Goal: Transaction & Acquisition: Book appointment/travel/reservation

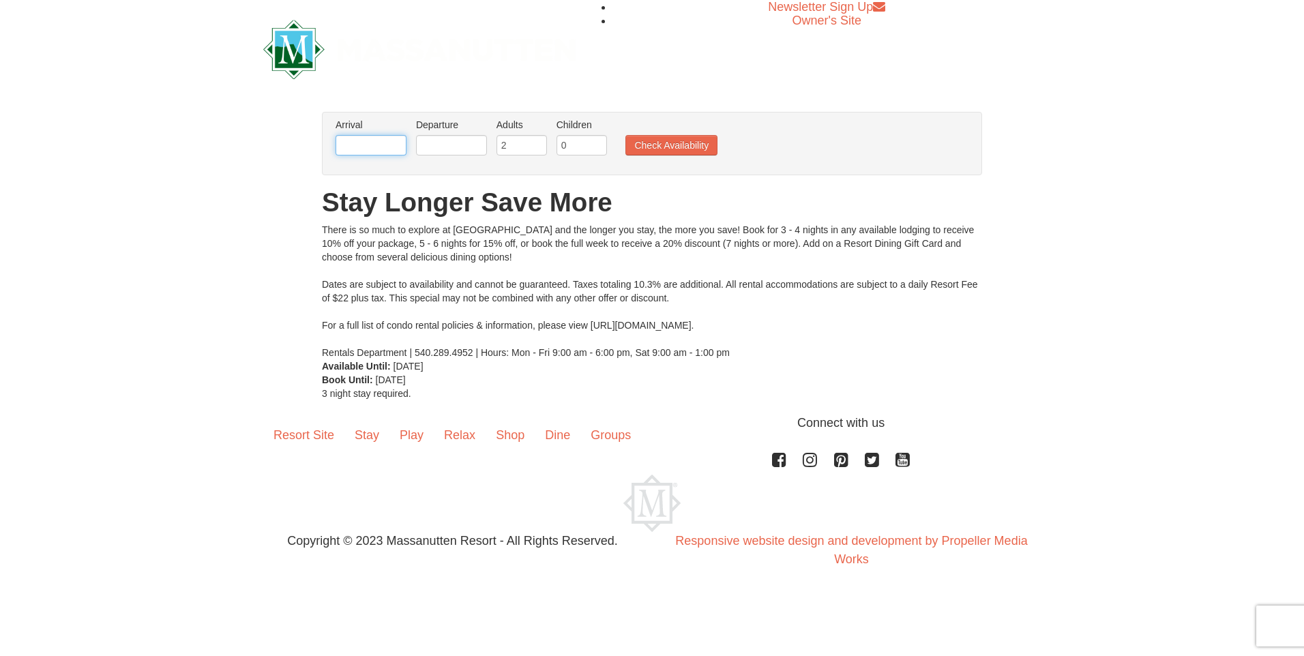
click at [347, 145] on input "text" at bounding box center [371, 145] width 71 height 20
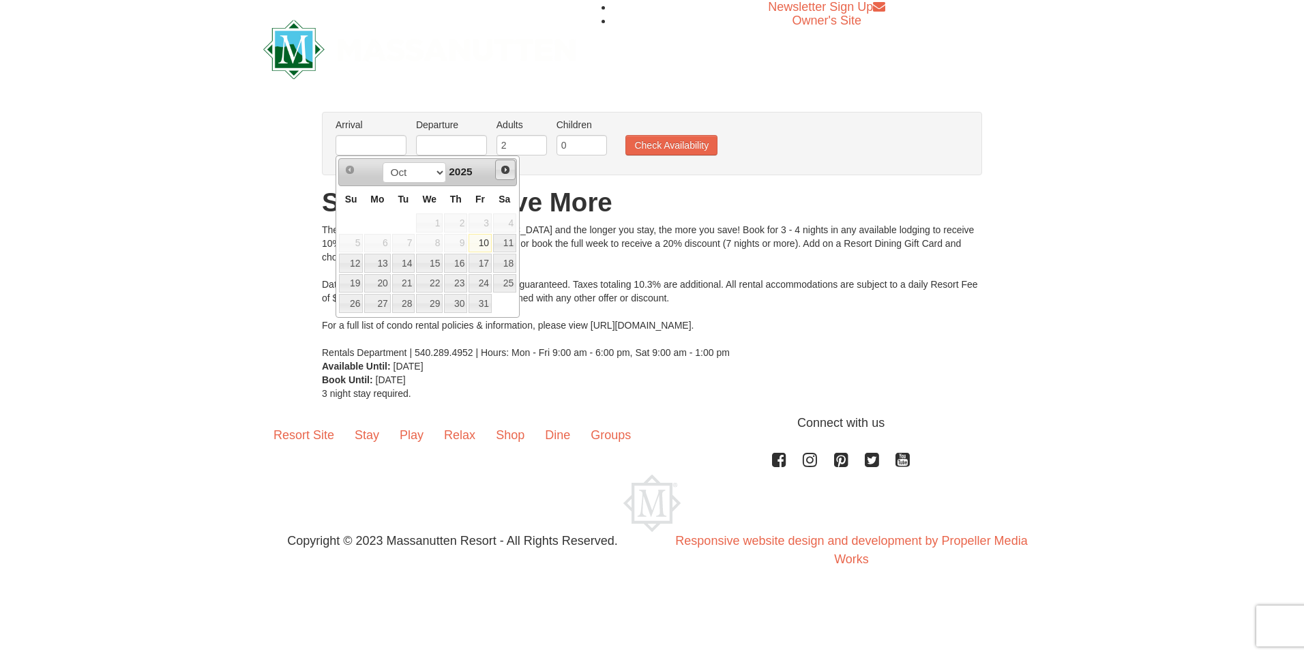
click at [505, 170] on span "Next" at bounding box center [505, 169] width 11 height 11
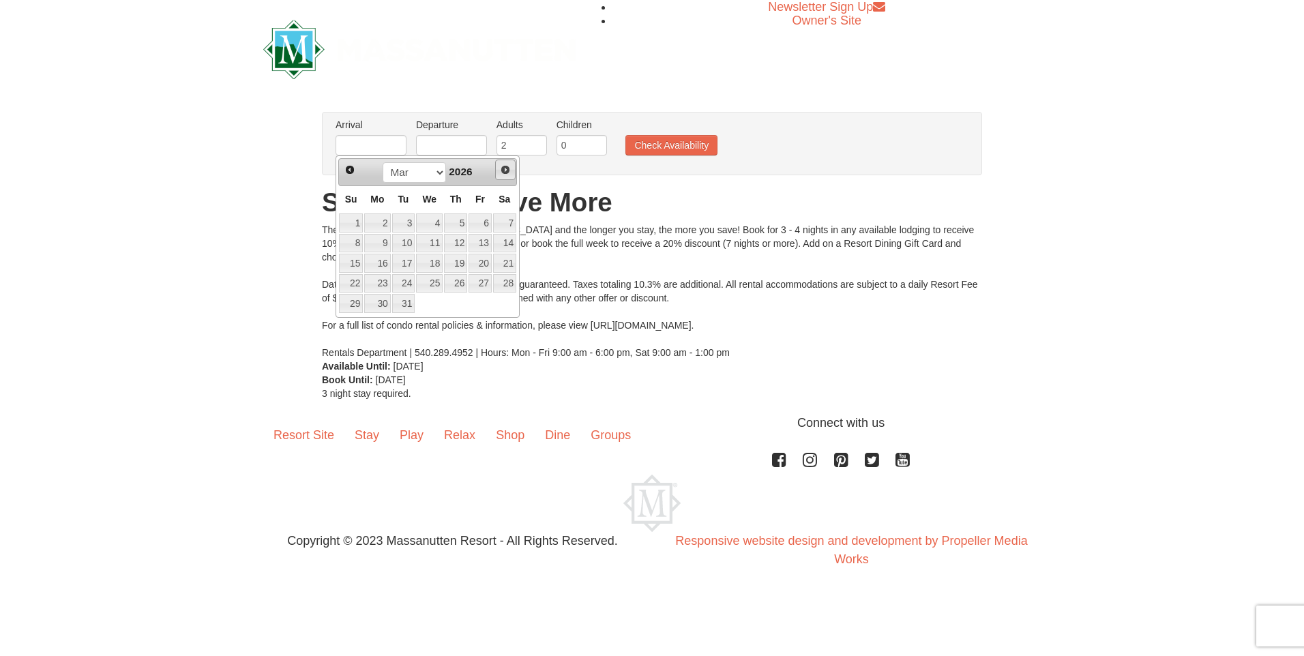
click at [505, 170] on span "Next" at bounding box center [505, 169] width 11 height 11
click at [433, 303] on link "27" at bounding box center [429, 303] width 27 height 19
type input "[DATE]"
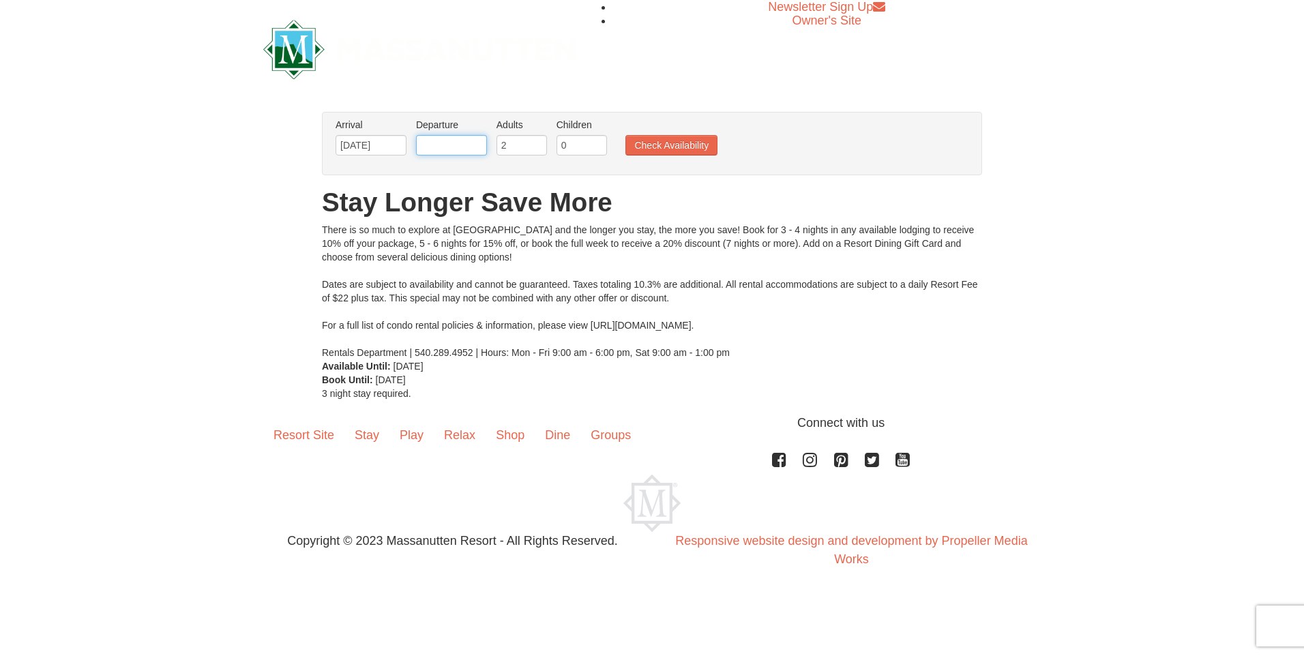
click at [446, 147] on input "text" at bounding box center [451, 145] width 71 height 20
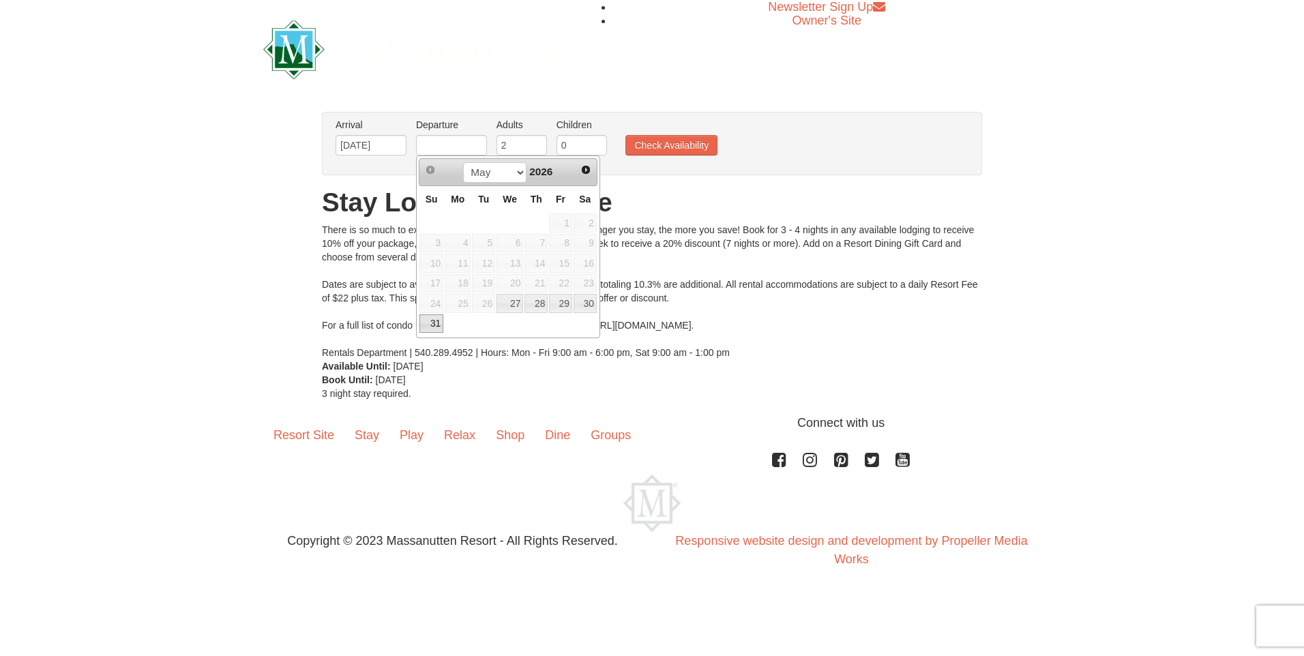
click at [426, 326] on link "31" at bounding box center [432, 323] width 24 height 19
type input "[DATE]"
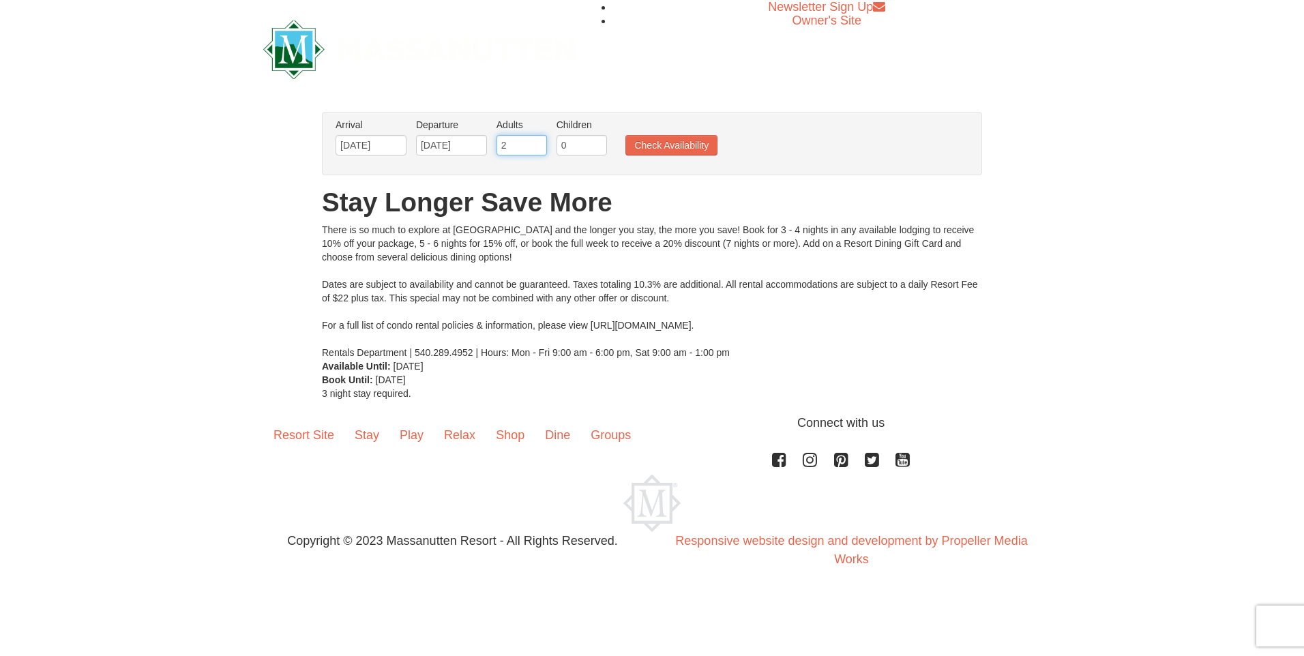
drag, startPoint x: 525, startPoint y: 146, endPoint x: 420, endPoint y: 136, distance: 105.5
click at [420, 136] on ul "Arrival Please format dates MM/DD/YYYY Please format dates MM/DD/YYYY 05/27/202…" at bounding box center [645, 140] width 626 height 44
drag, startPoint x: 519, startPoint y: 139, endPoint x: 404, endPoint y: 139, distance: 115.3
click at [404, 139] on ul "Arrival Please format dates MM/DD/YYYY Please format dates MM/DD/YYYY 05/27/202…" at bounding box center [645, 140] width 626 height 44
type input "8"
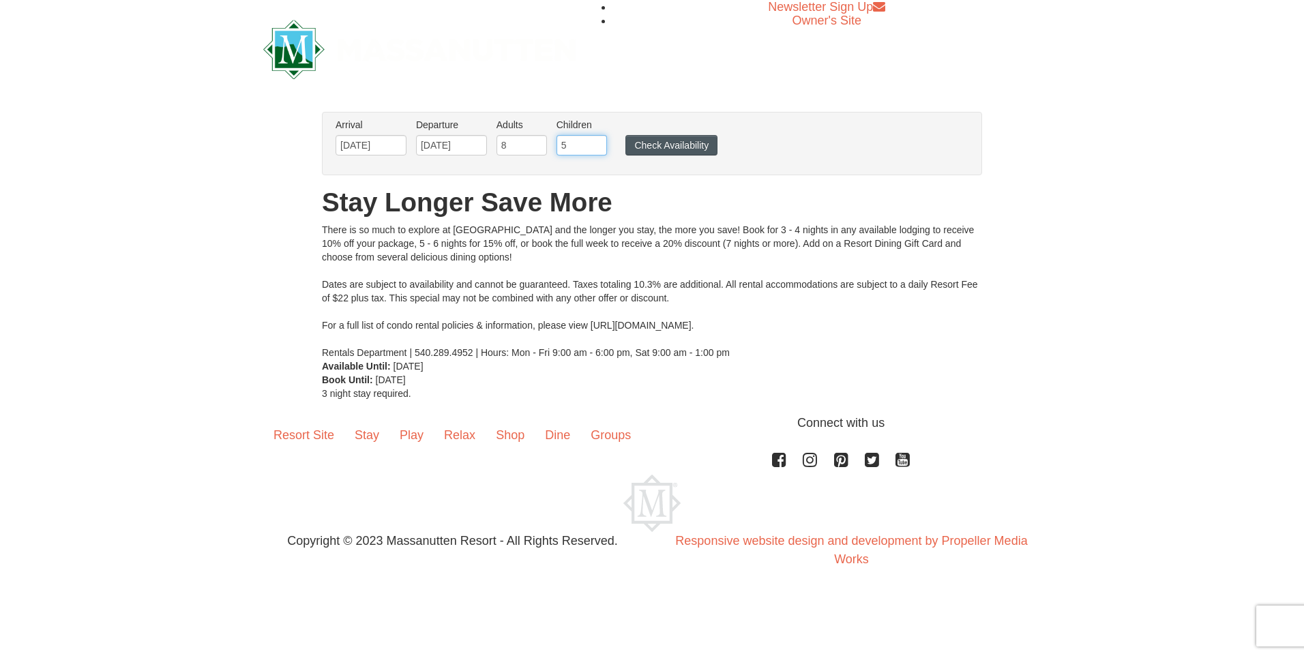
type input "5"
click at [666, 145] on button "Check Availability" at bounding box center [672, 145] width 92 height 20
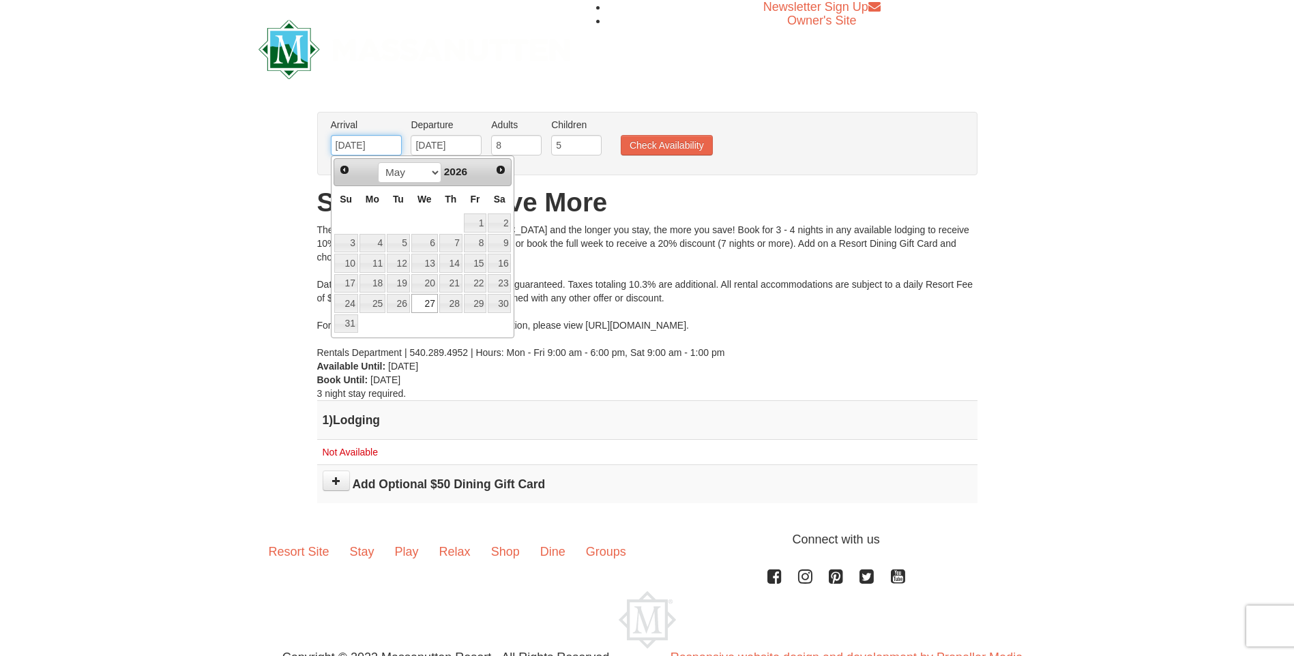
drag, startPoint x: 389, startPoint y: 141, endPoint x: 275, endPoint y: 135, distance: 114.8
click at [275, 135] on div "× From: To: Adults: 8 Children: 5 Change Arrival Please format dates MM/DD/YYYY…" at bounding box center [647, 314] width 1294 height 432
click at [336, 170] on link "Prev" at bounding box center [345, 170] width 20 height 20
click at [428, 244] on link "8" at bounding box center [424, 243] width 27 height 19
type input "[DATE]"
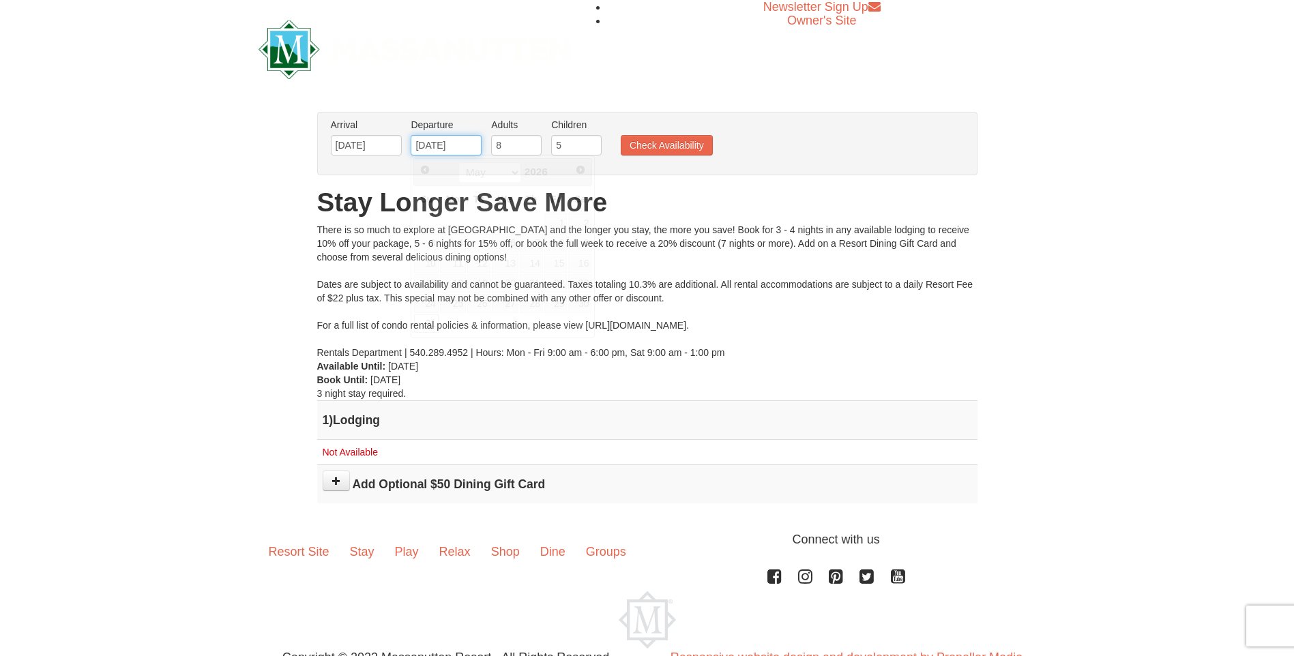
click at [471, 139] on input "[DATE]" at bounding box center [446, 145] width 71 height 20
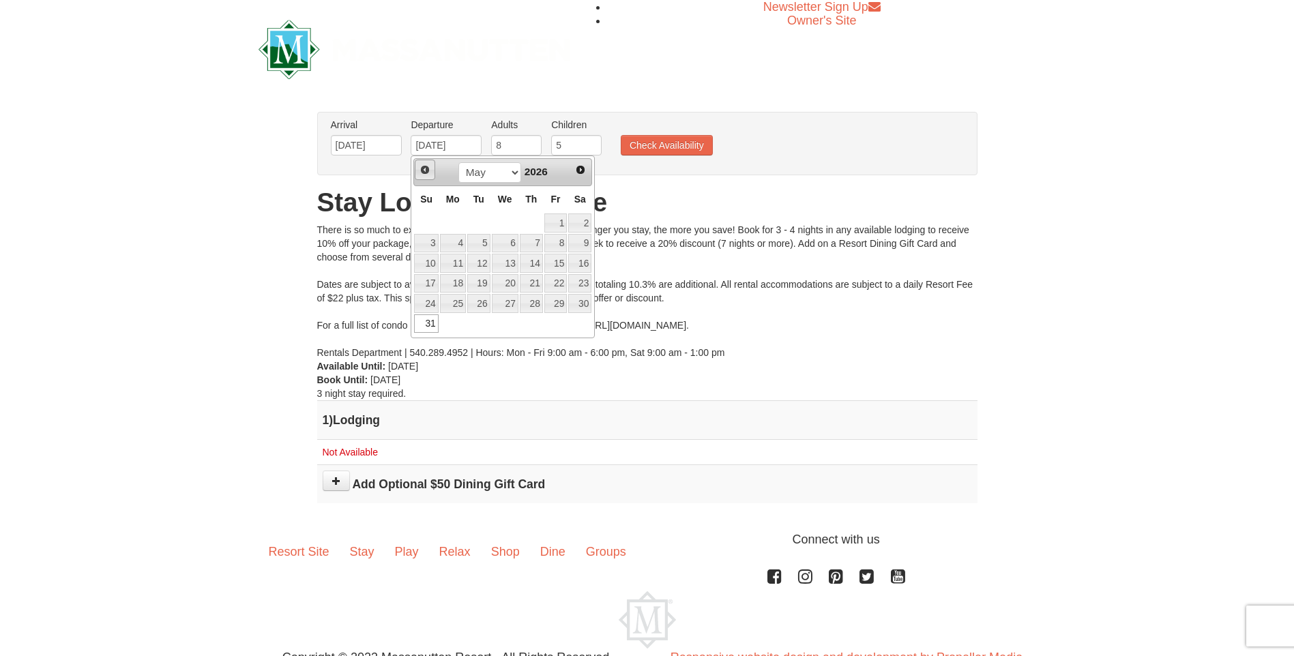
click at [420, 167] on span "Prev" at bounding box center [425, 169] width 11 height 11
click at [426, 267] on link "12" at bounding box center [426, 263] width 24 height 19
type input "[DATE]"
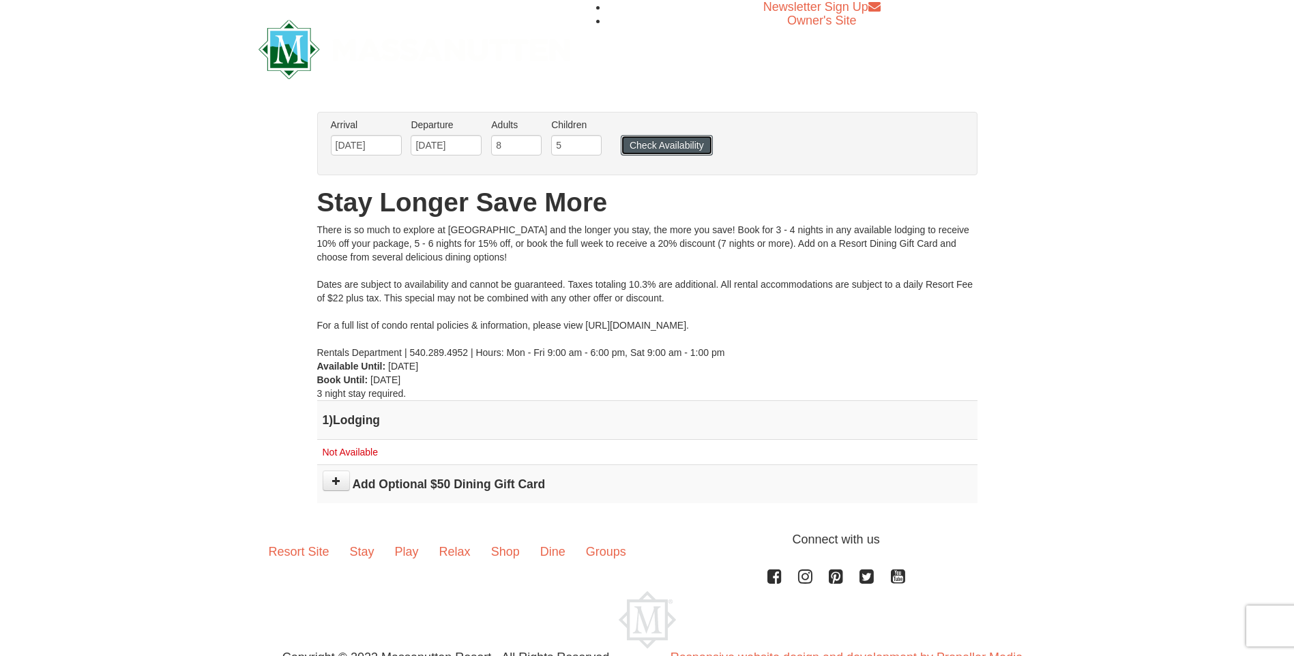
click at [670, 147] on button "Check Availability" at bounding box center [667, 145] width 92 height 20
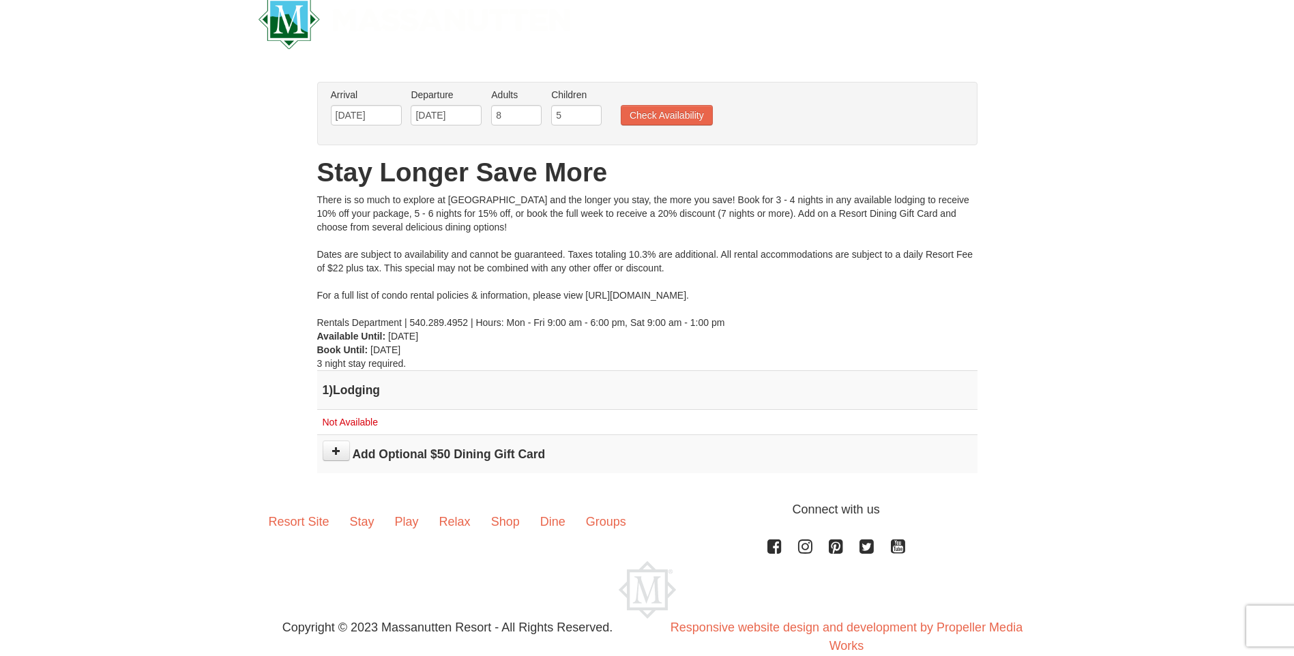
scroll to position [55, 0]
